Goal: Use online tool/utility: Utilize a website feature to perform a specific function

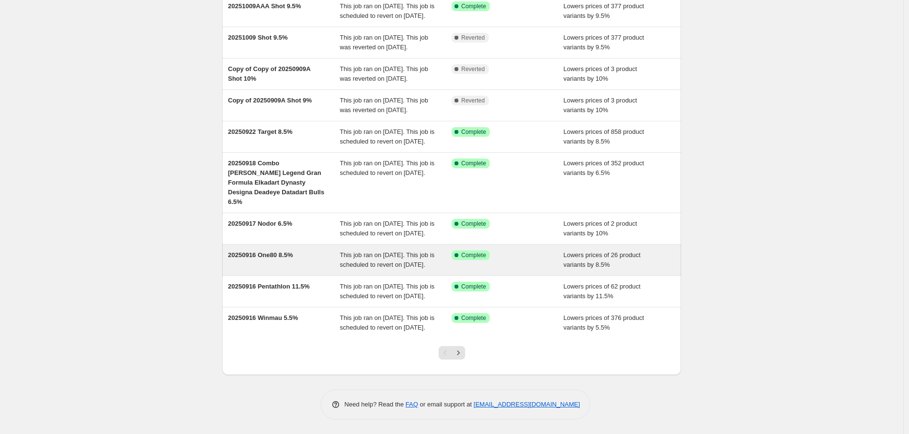
scroll to position [170, 0]
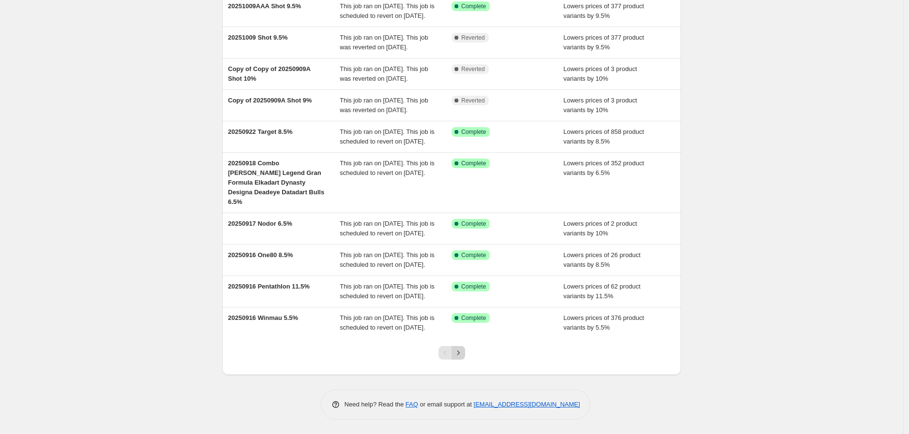
click at [460, 351] on icon "Next" at bounding box center [459, 353] width 10 height 10
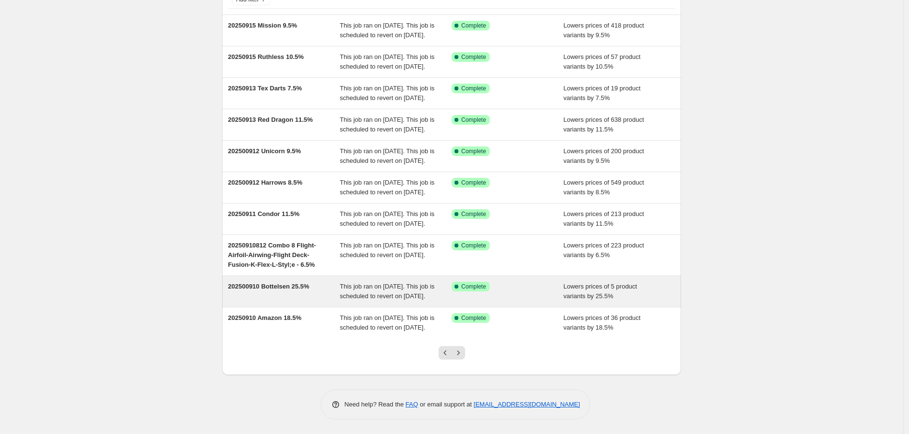
scroll to position [160, 0]
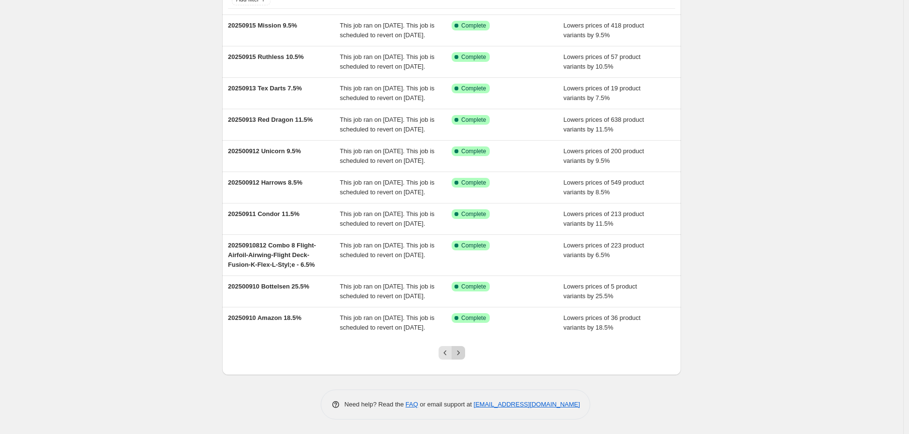
click at [461, 350] on icon "Next" at bounding box center [459, 353] width 10 height 10
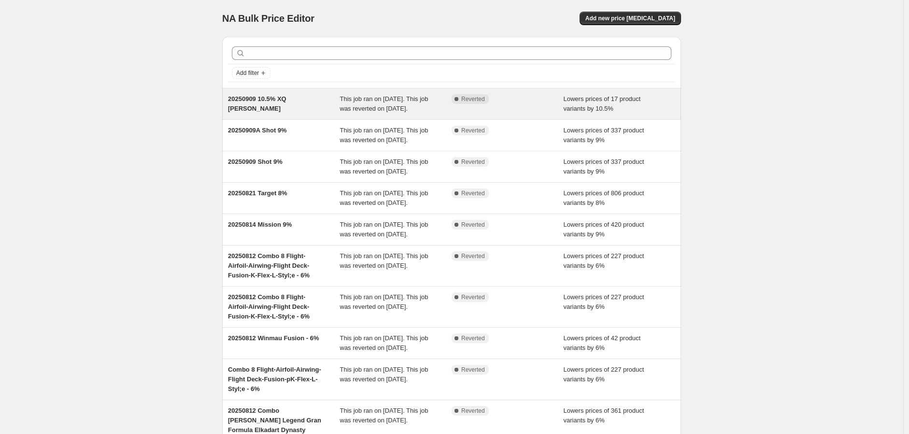
click at [388, 107] on span "This job ran on September 10, 2025. This job was reverted on October 9, 2025." at bounding box center [384, 103] width 88 height 17
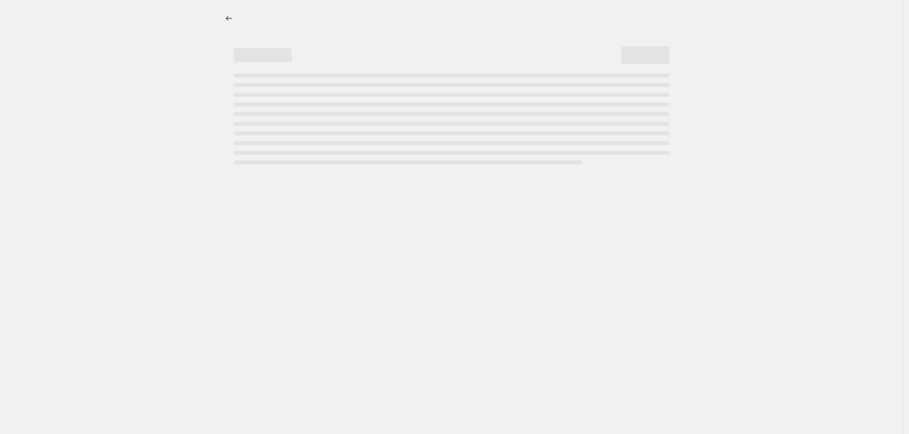
select select "percentage"
select select "no_change"
select select "vendor"
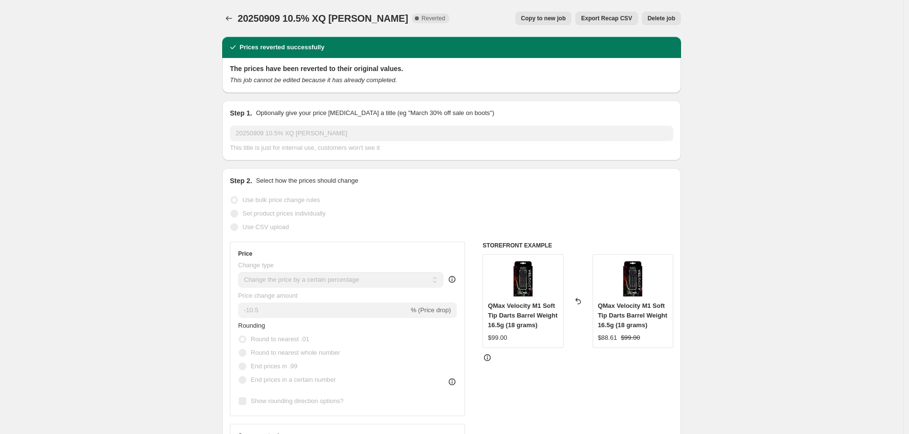
click at [549, 20] on span "Copy to new job" at bounding box center [543, 18] width 45 height 8
select select "percentage"
select select "no_change"
select select "vendor"
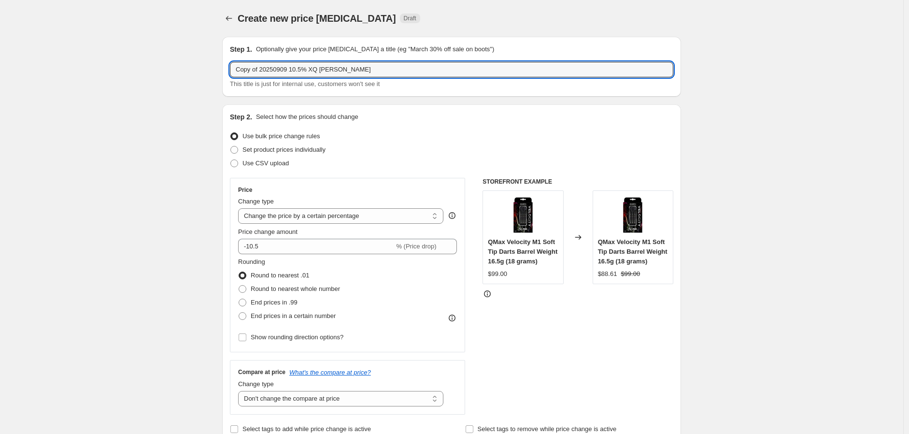
drag, startPoint x: 288, startPoint y: 70, endPoint x: 216, endPoint y: 74, distance: 72.1
drag, startPoint x: 270, startPoint y: 67, endPoint x: 276, endPoint y: 69, distance: 6.6
click at [276, 69] on input "20251010 10.5% XQ Max Brand" at bounding box center [451, 69] width 443 height 15
type input "20251010 11.05% XQ Max Brand"
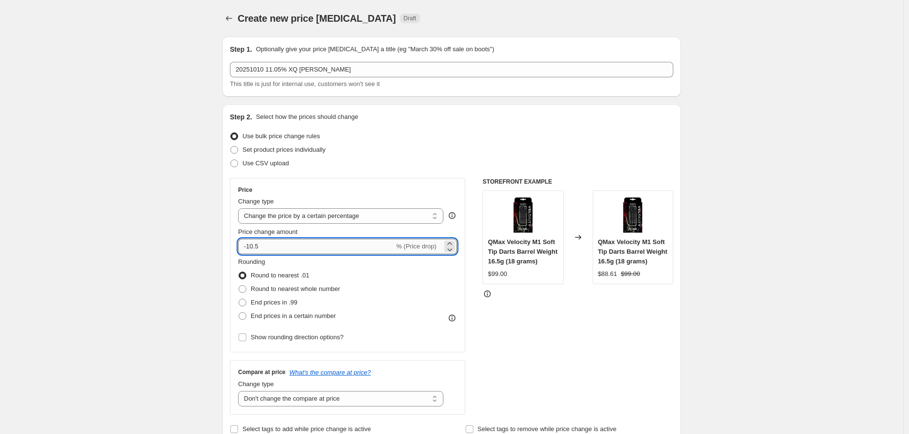
drag, startPoint x: 253, startPoint y: 249, endPoint x: 270, endPoint y: 251, distance: 16.5
click at [270, 250] on input "-10.5" at bounding box center [316, 246] width 156 height 15
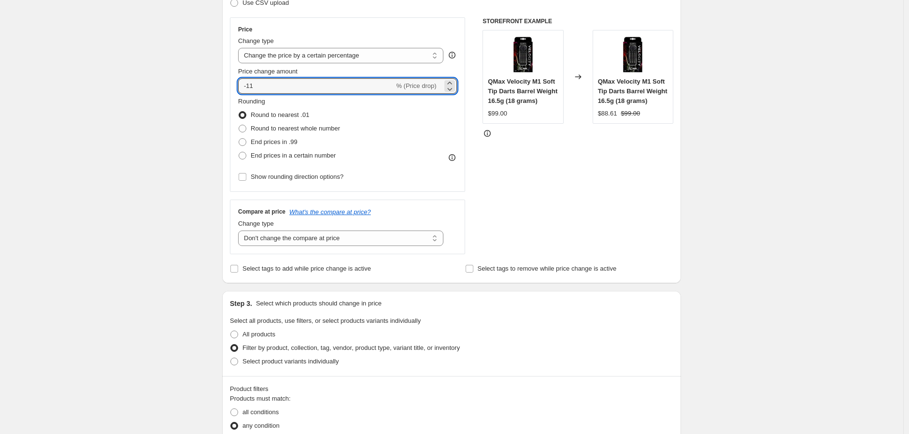
scroll to position [161, 0]
type input "-11"
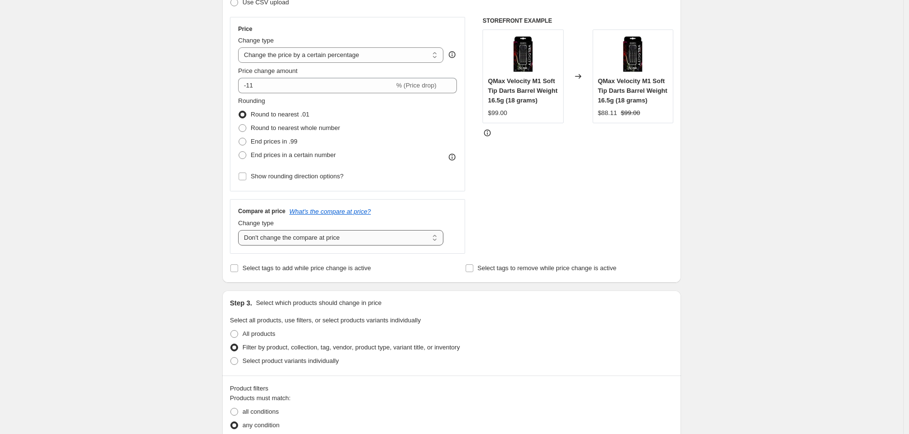
click at [436, 241] on select "Change the compare at price to the current price (sale) Change the compare at p…" at bounding box center [340, 237] width 205 height 15
select select "ep"
click at [241, 230] on select "Change the compare at price to the current price (sale) Change the compare at p…" at bounding box center [340, 237] width 205 height 15
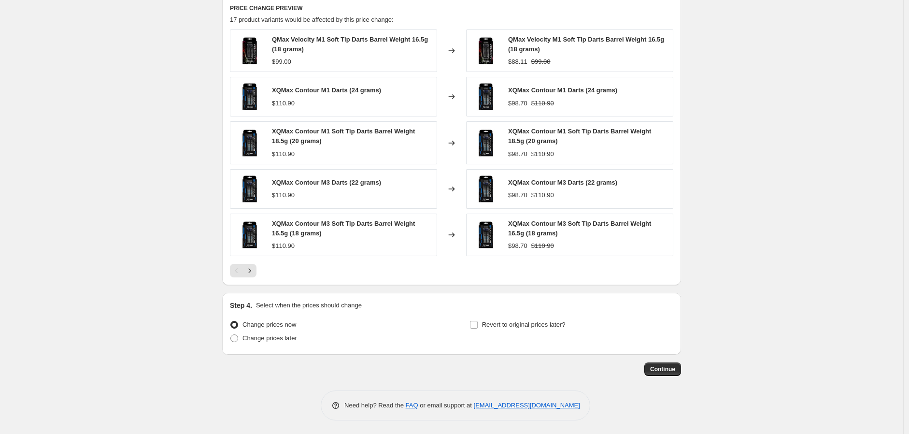
scroll to position [651, 0]
click at [478, 324] on input "Revert to original prices later?" at bounding box center [474, 324] width 8 height 8
checkbox input "true"
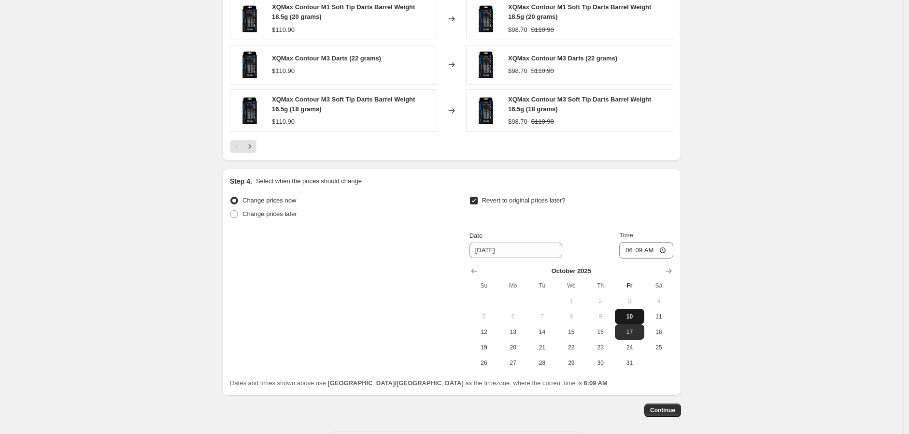
scroll to position [815, 0]
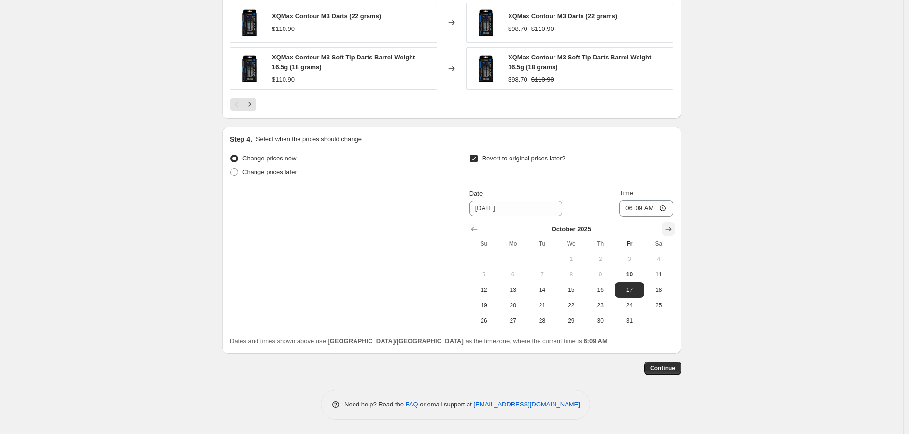
click at [668, 229] on icon "Show next month, November 2025" at bounding box center [669, 229] width 10 height 10
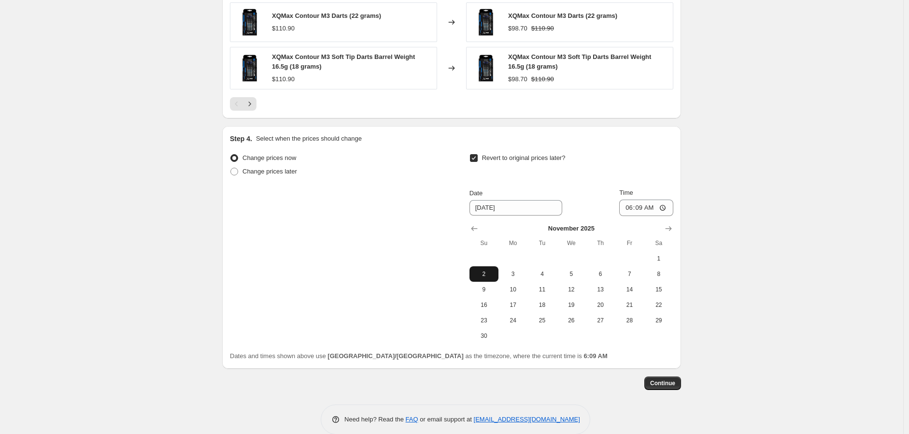
click at [490, 276] on span "2" at bounding box center [483, 274] width 21 height 8
type input "11/2/2025"
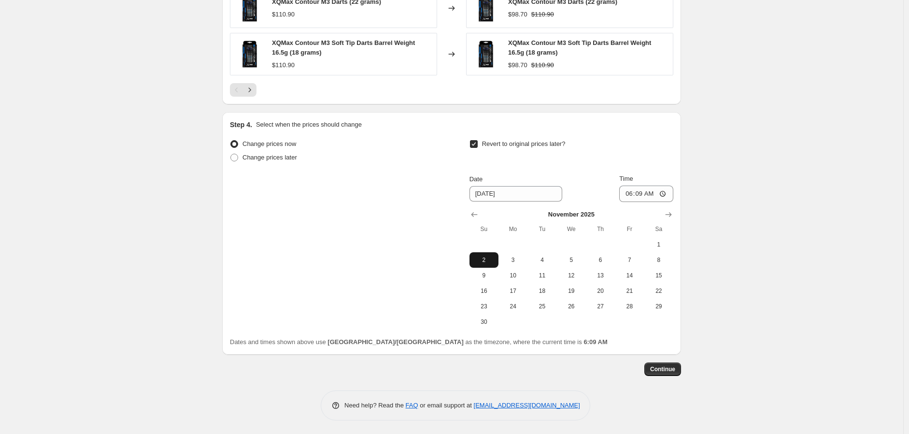
scroll to position [831, 0]
click at [665, 193] on input "06:09" at bounding box center [646, 193] width 54 height 16
type input "23:59"
click at [673, 363] on button "Continue" at bounding box center [662, 368] width 37 height 14
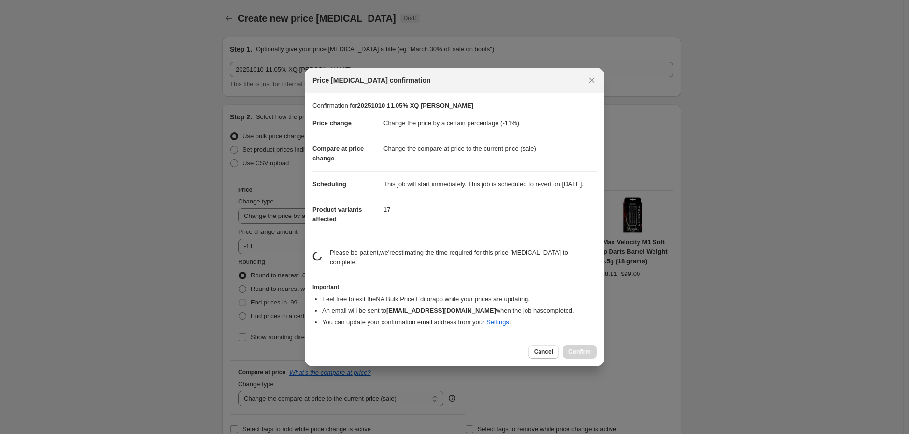
scroll to position [0, 0]
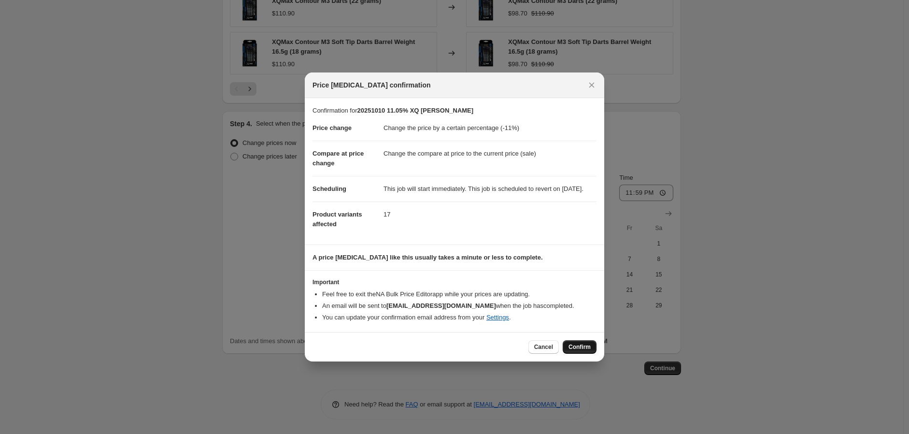
click at [572, 348] on span "Confirm" at bounding box center [579, 347] width 22 height 8
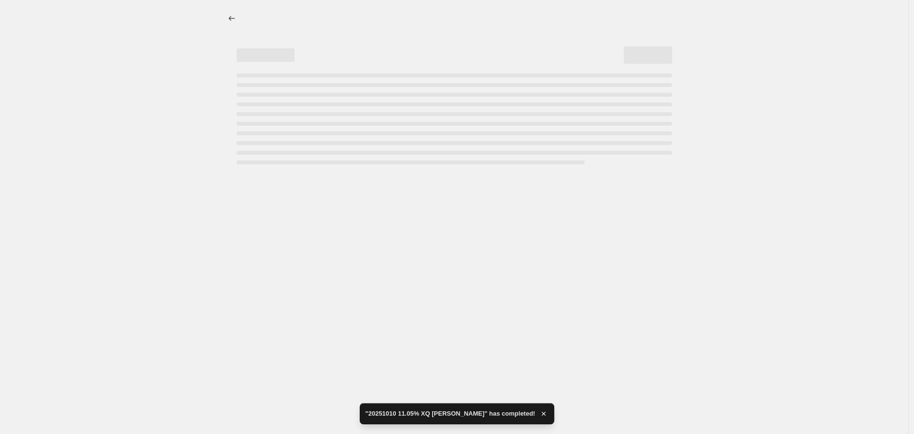
select select "percentage"
select select "vendor"
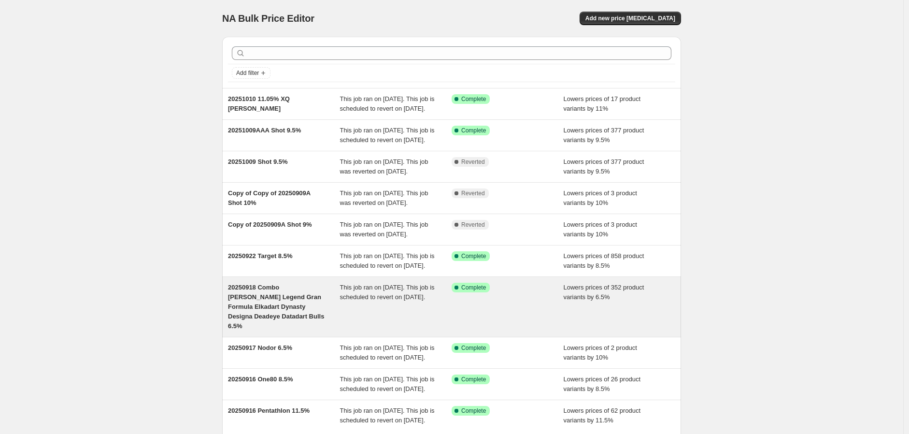
scroll to position [170, 0]
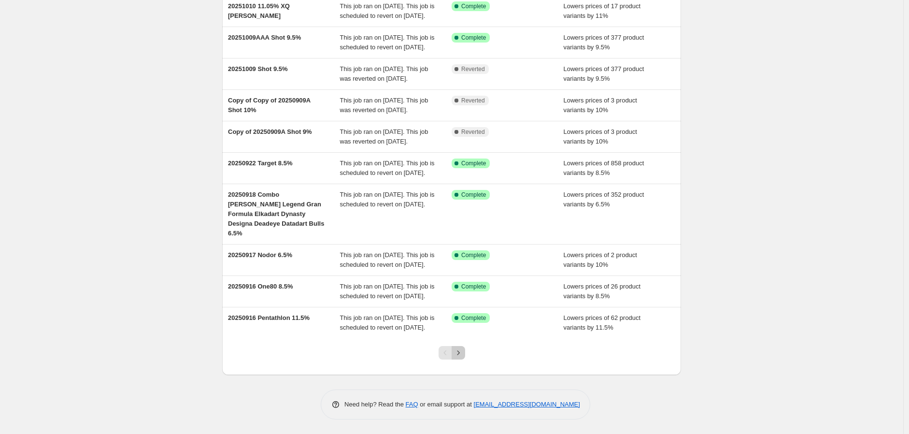
click at [459, 349] on icon "Next" at bounding box center [459, 353] width 10 height 10
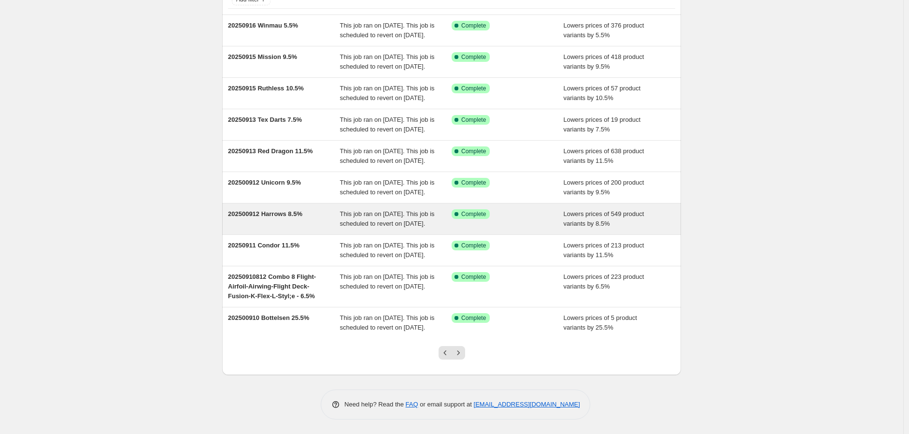
scroll to position [160, 0]
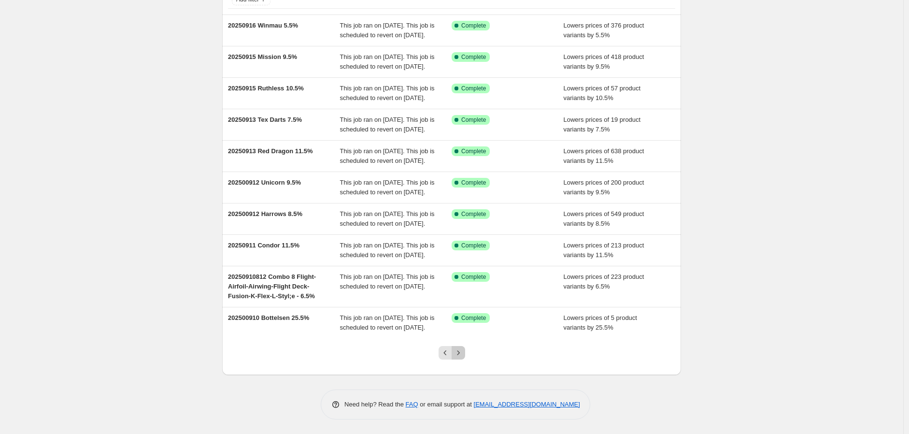
click at [459, 350] on icon "Next" at bounding box center [459, 353] width 10 height 10
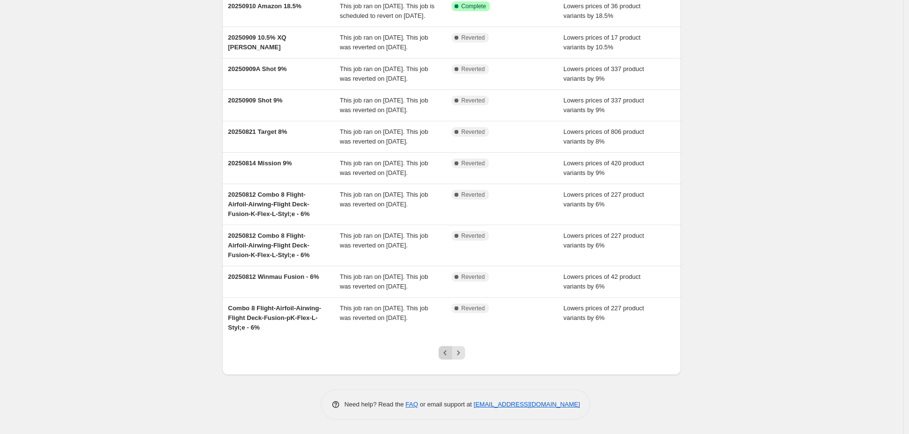
click at [446, 353] on icon "Previous" at bounding box center [446, 353] width 10 height 10
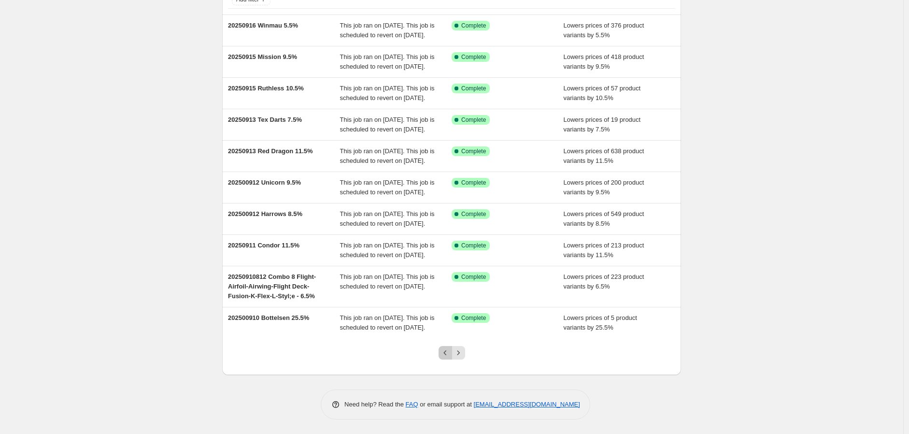
click at [448, 351] on icon "Previous" at bounding box center [446, 353] width 10 height 10
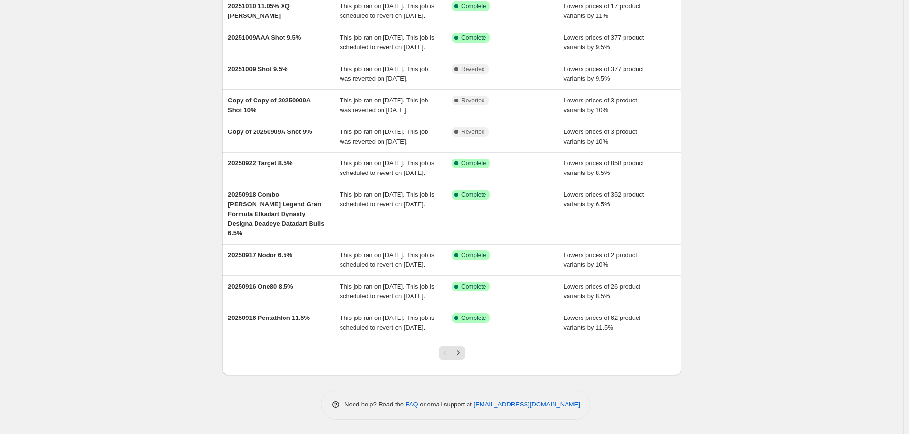
scroll to position [170, 0]
click at [460, 349] on icon "Next" at bounding box center [459, 353] width 10 height 10
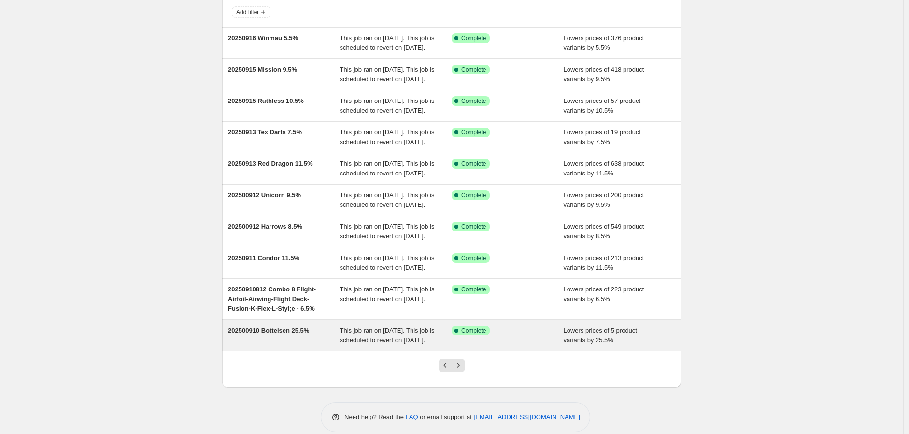
scroll to position [160, 0]
